Goal: Obtain resource: Obtain resource

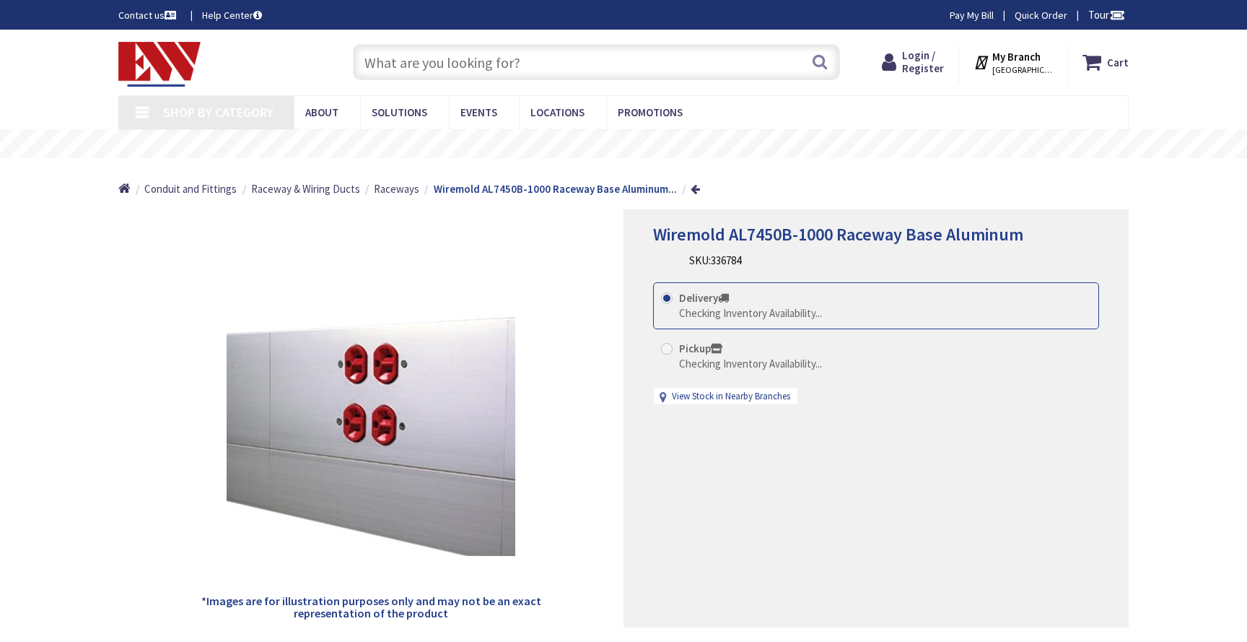
type input "[GEOGRAPHIC_DATA], [STREET_ADDRESS]"
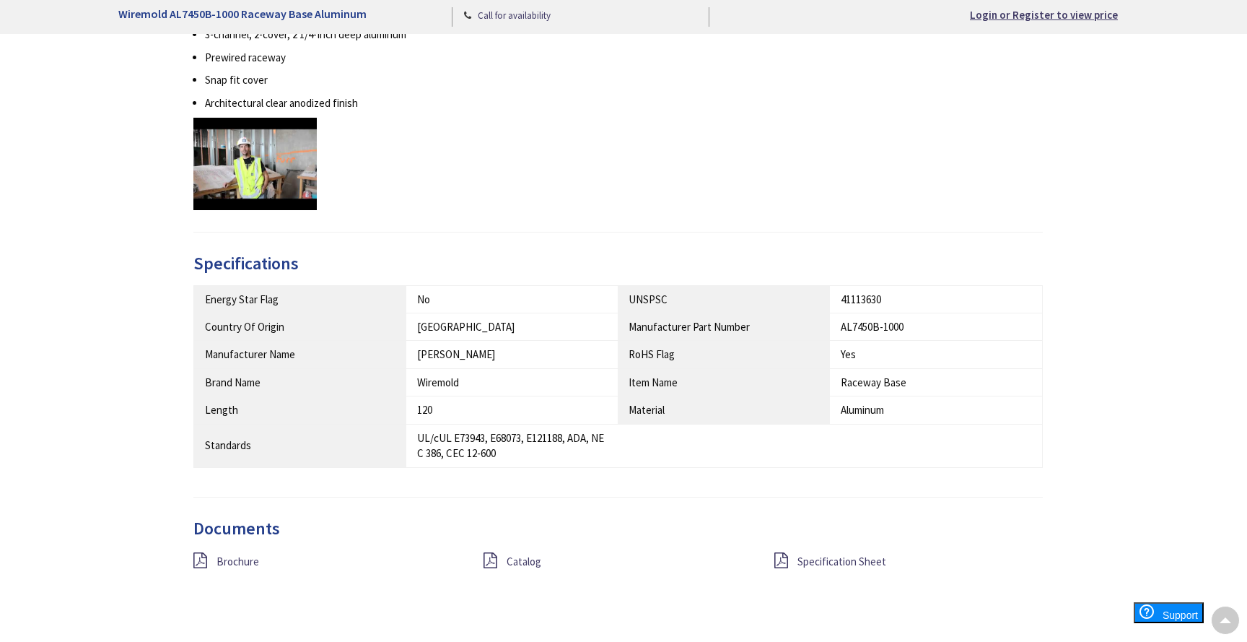
scroll to position [709, 0]
drag, startPoint x: 912, startPoint y: 324, endPoint x: 836, endPoint y: 324, distance: 75.8
click at [836, 324] on td "AL7450B-1000" at bounding box center [936, 325] width 212 height 27
copy div "AL7450B-1000"
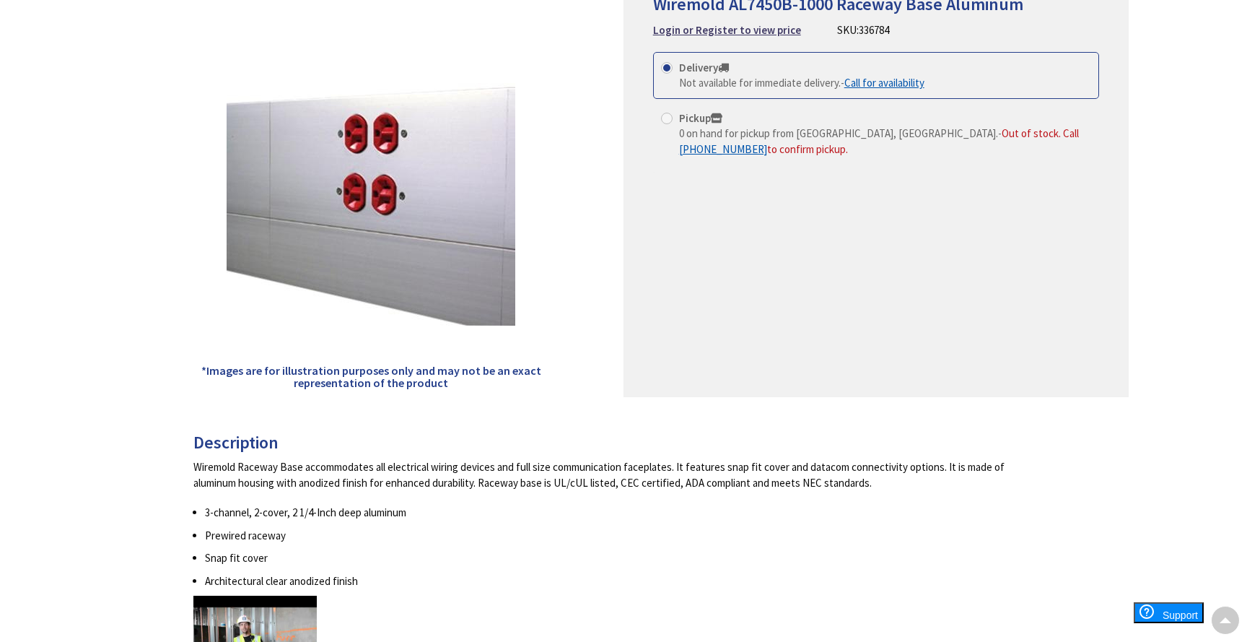
scroll to position [0, 0]
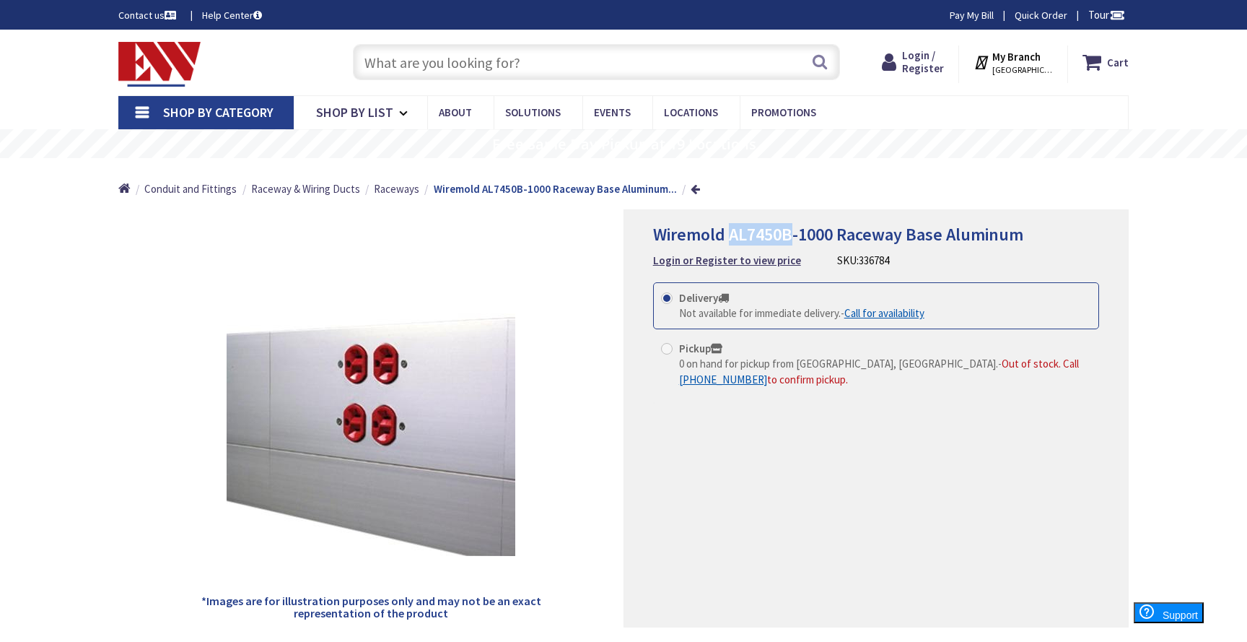
drag, startPoint x: 793, startPoint y: 232, endPoint x: 732, endPoint y: 236, distance: 60.8
click at [732, 236] on span "Wiremold AL7450B-1000 Raceway Base Aluminum" at bounding box center [838, 234] width 370 height 22
copy span "AL7450B"
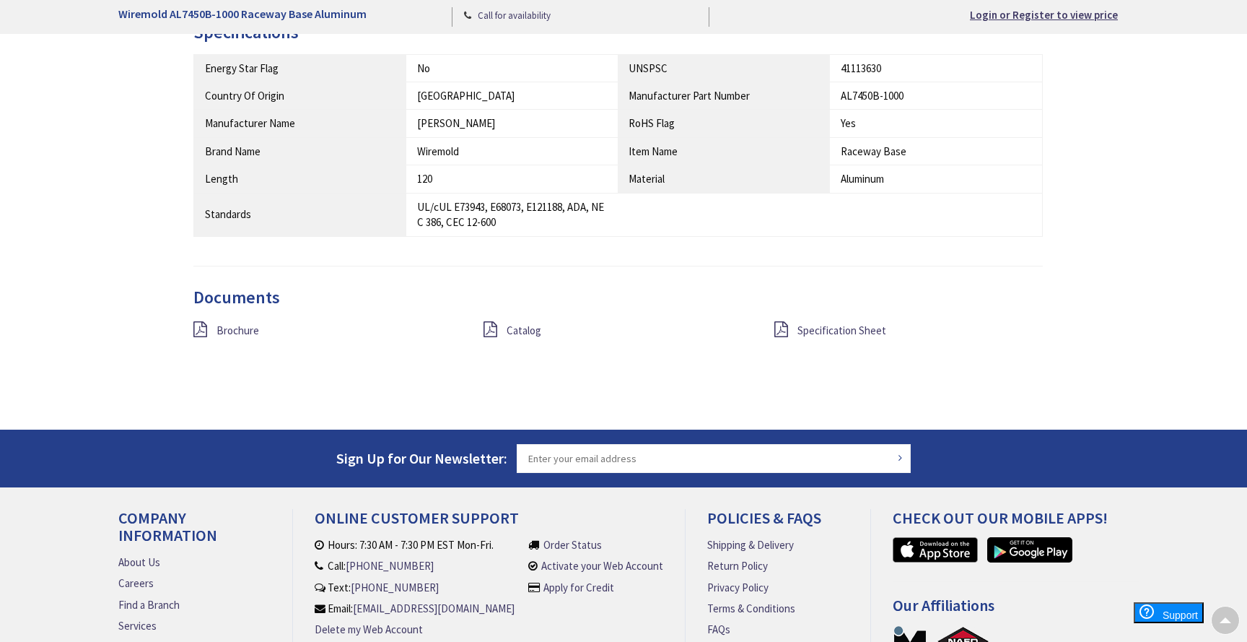
scroll to position [942, 0]
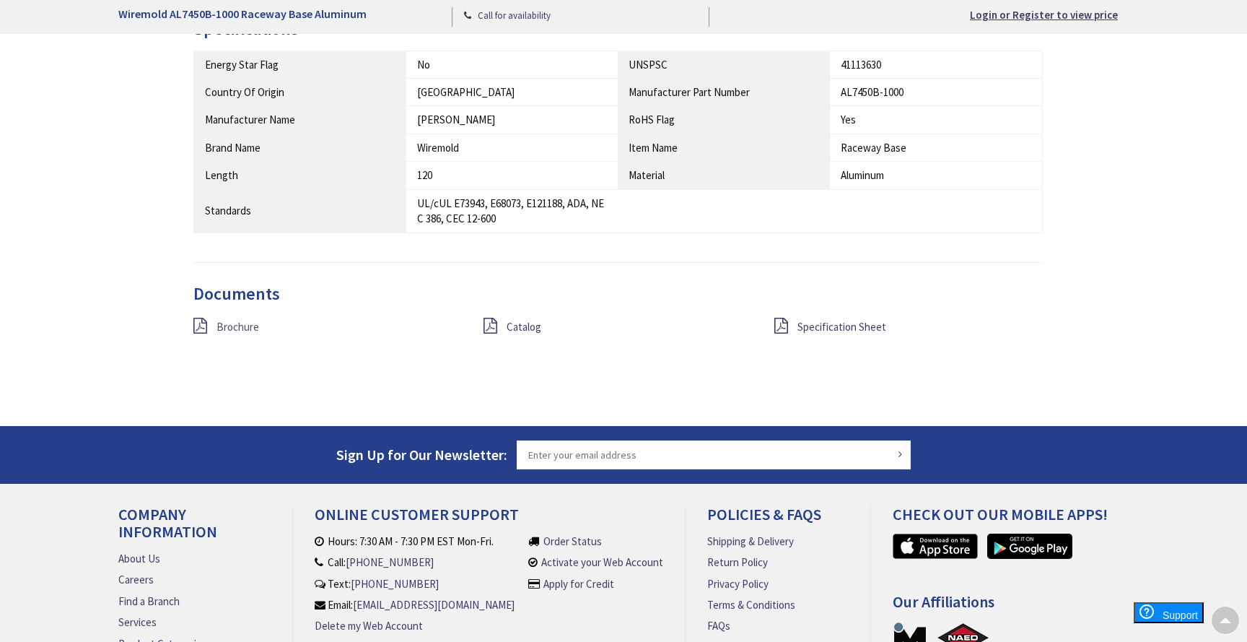
click at [240, 325] on span "Brochure" at bounding box center [237, 327] width 43 height 14
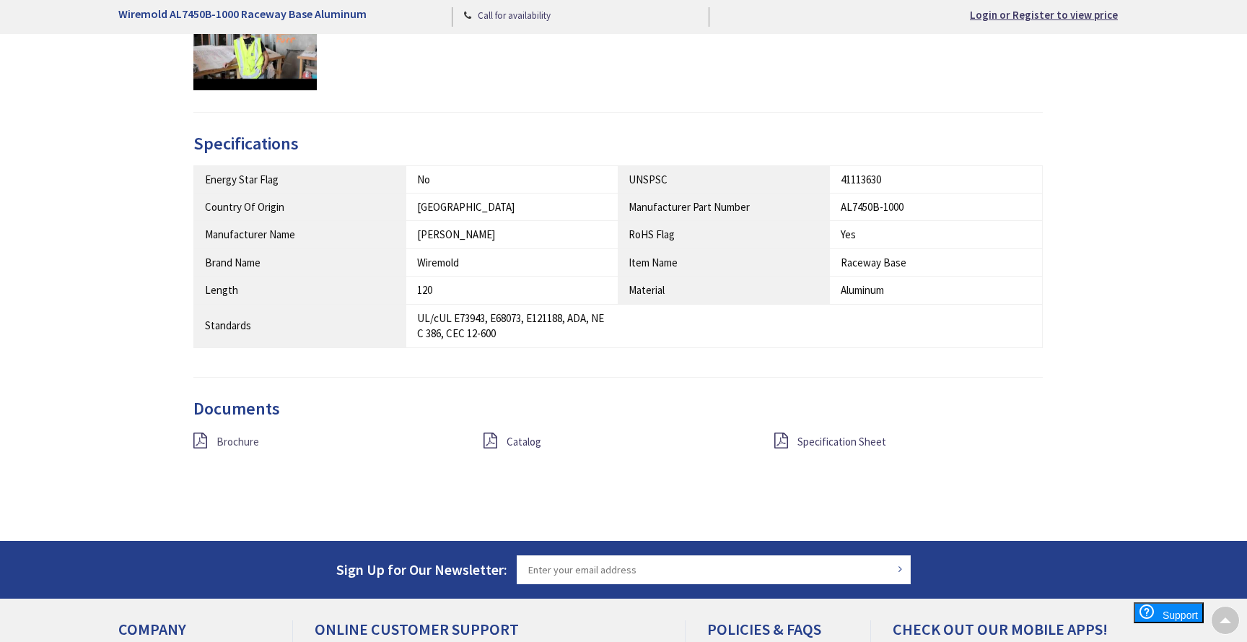
scroll to position [820, 0]
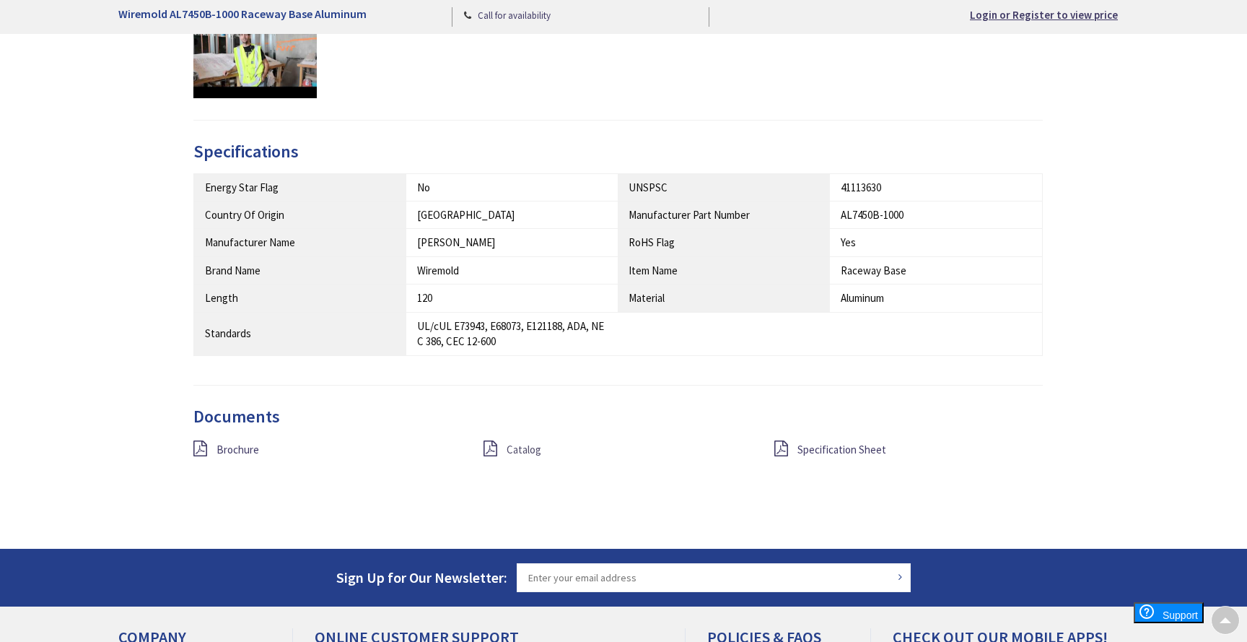
click at [533, 452] on span "Catalog" at bounding box center [524, 449] width 35 height 14
click at [874, 450] on span "Specification Sheet" at bounding box center [841, 449] width 89 height 14
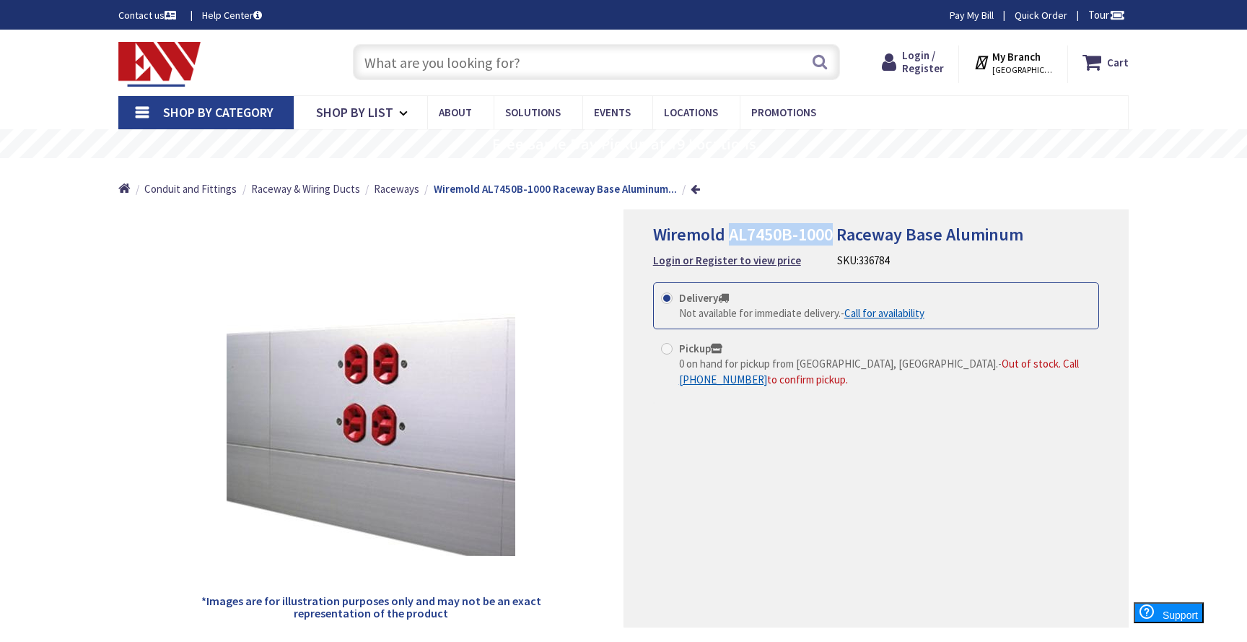
drag, startPoint x: 729, startPoint y: 237, endPoint x: 832, endPoint y: 229, distance: 103.4
click at [832, 229] on span "Wiremold AL7450B-1000 Raceway Base Aluminum" at bounding box center [838, 234] width 370 height 22
copy span "AL7450B-1000"
